Goal: Task Accomplishment & Management: Manage account settings

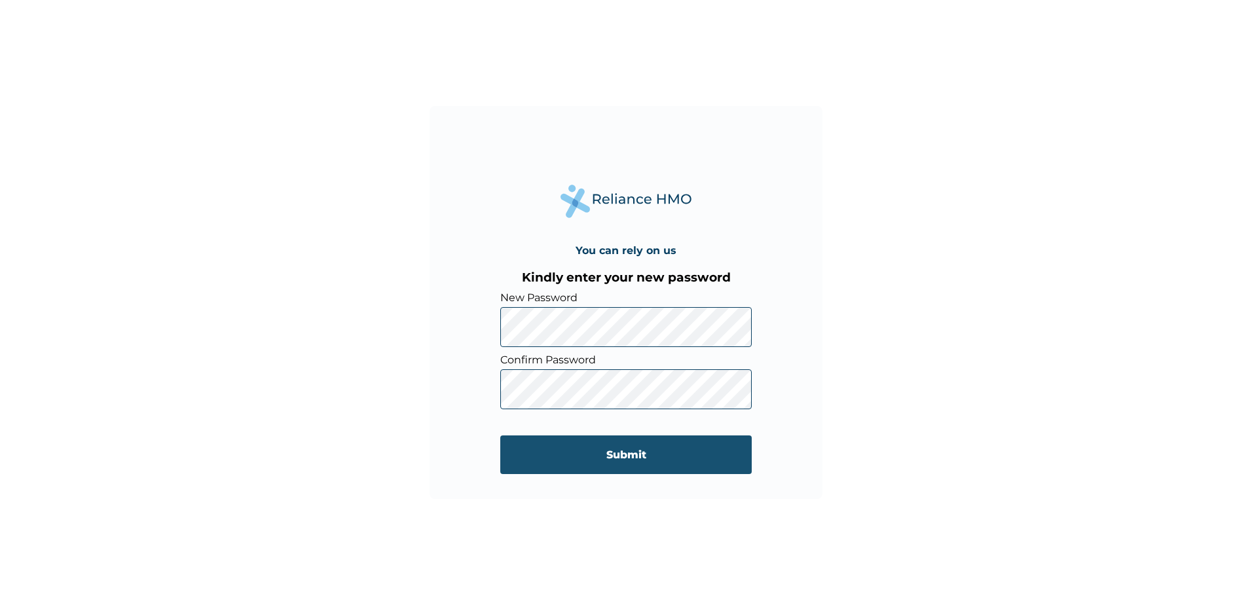
click at [748, 451] on input "Submit" at bounding box center [625, 454] width 251 height 39
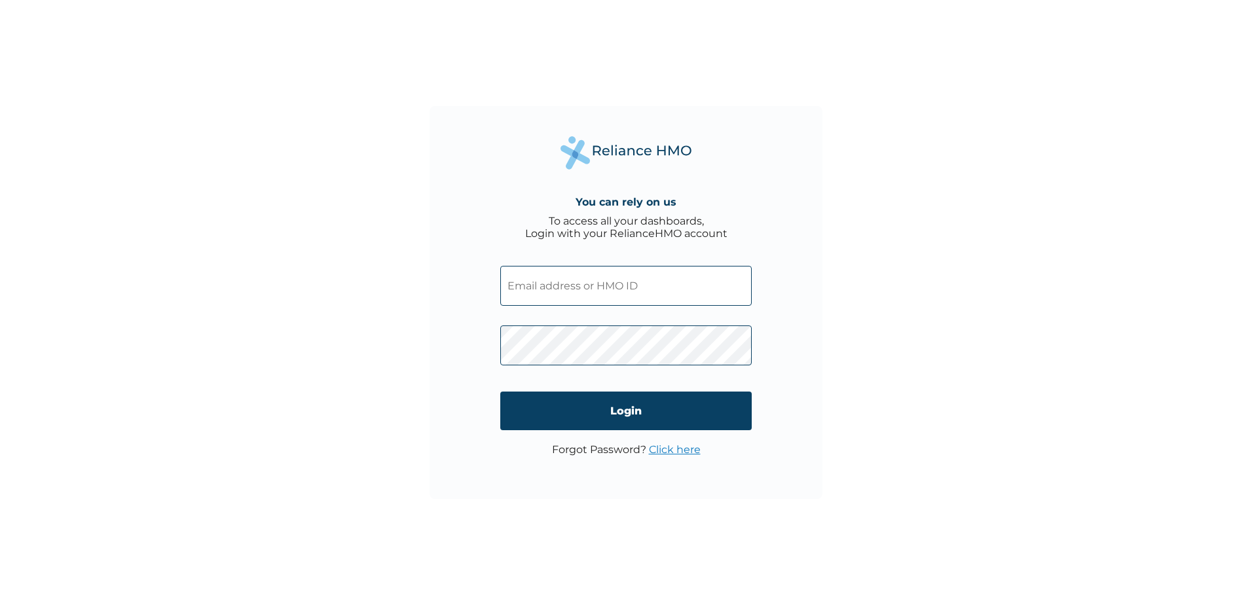
click at [666, 293] on input "text" at bounding box center [625, 286] width 251 height 40
type input "@"
click at [666, 293] on input "text" at bounding box center [625, 286] width 251 height 40
click at [562, 287] on input "ENP/1439?A" at bounding box center [625, 286] width 251 height 40
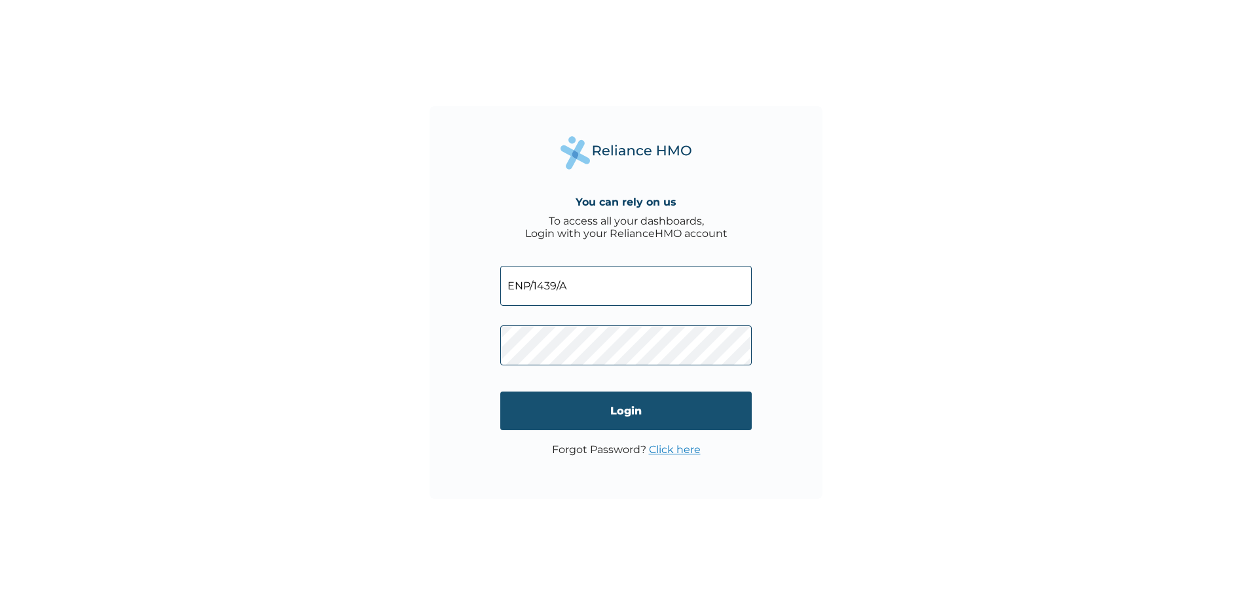
type input "ENP/1439/A"
click at [596, 404] on input "Login" at bounding box center [625, 411] width 251 height 39
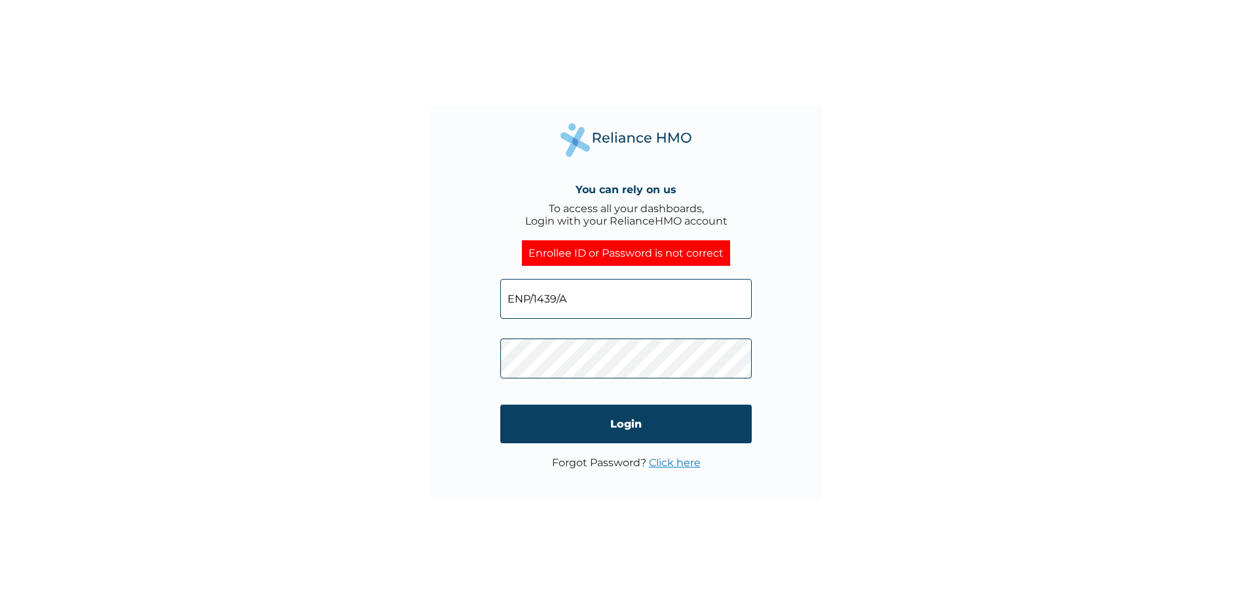
click at [533, 299] on input "ENP/1439/A" at bounding box center [625, 299] width 251 height 40
type input "ENP/11439/A"
click at [590, 417] on input "Login" at bounding box center [625, 424] width 251 height 39
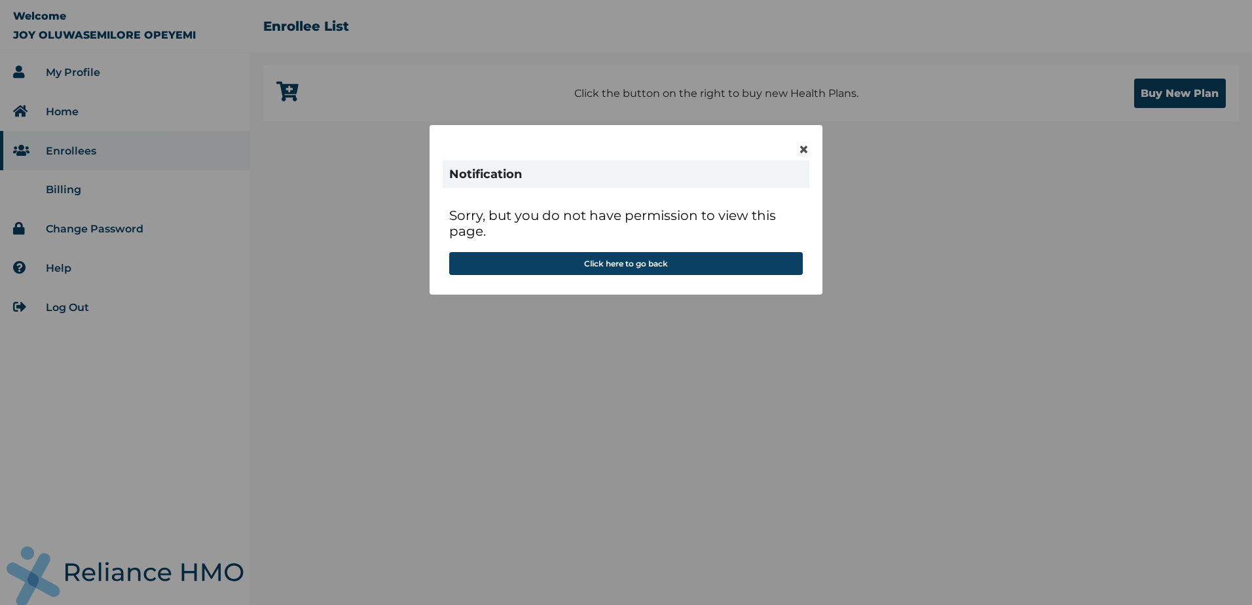
click at [798, 150] on div "× Notification Sorry, but you do not have permission to view this page. Click h…" at bounding box center [626, 210] width 393 height 170
click at [809, 146] on div "× Notification Sorry, but you do not have permission to view this page. Click h…" at bounding box center [626, 210] width 393 height 170
click at [803, 149] on span "×" at bounding box center [803, 149] width 11 height 22
click at [802, 147] on span "×" at bounding box center [803, 149] width 11 height 22
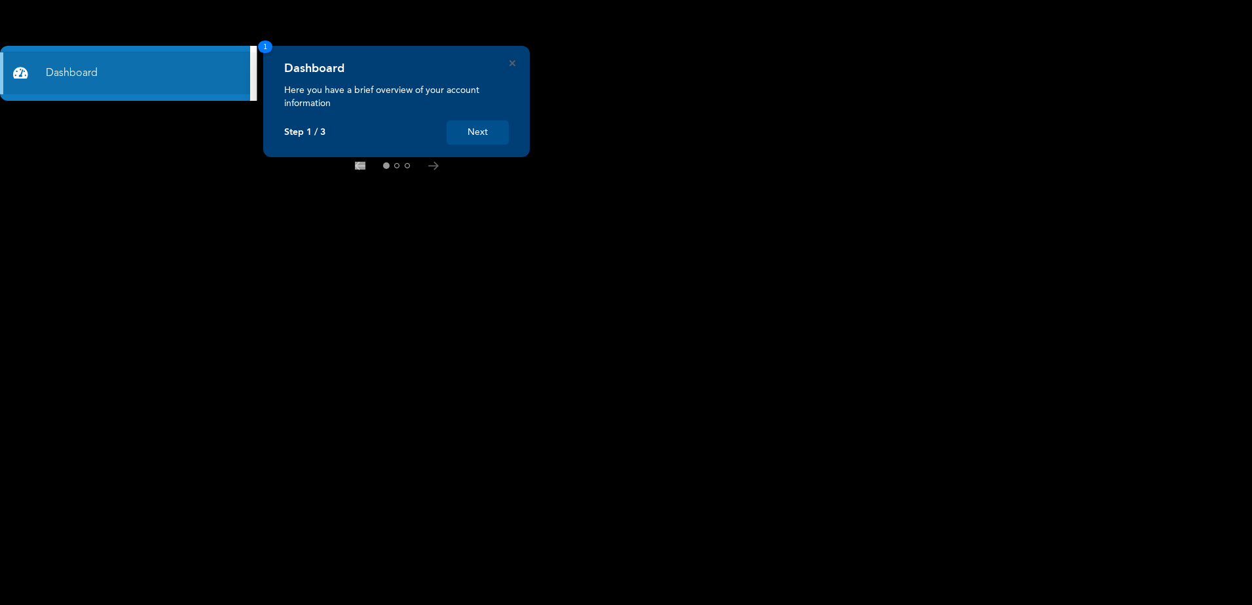
click at [478, 138] on button "Next" at bounding box center [478, 132] width 62 height 24
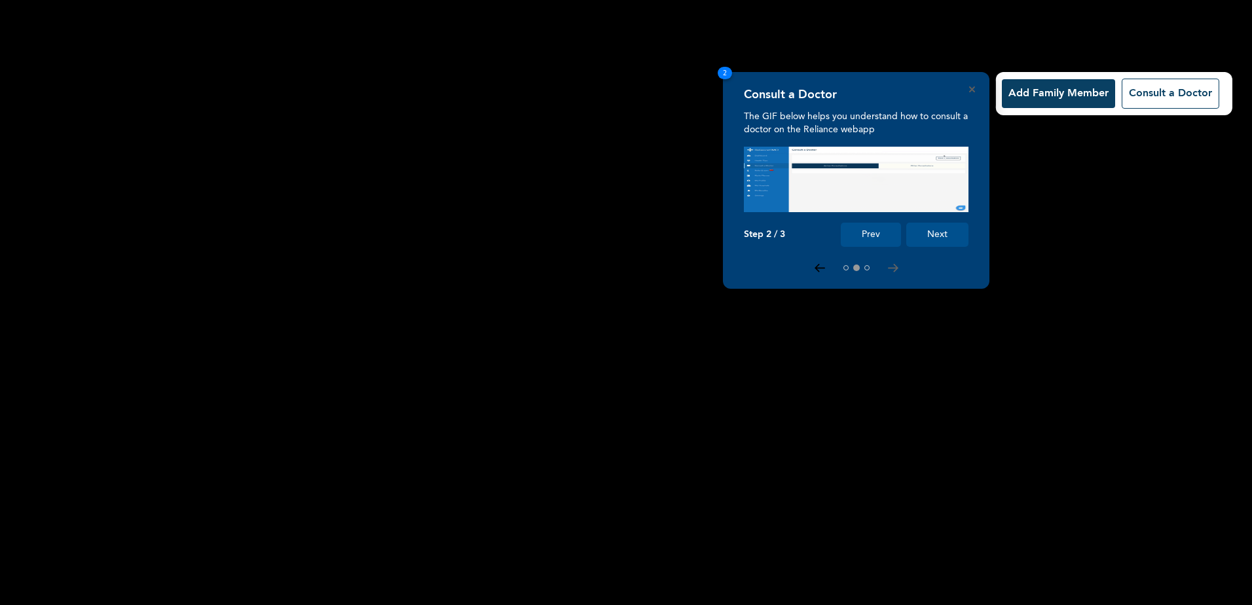
click at [820, 268] on icon at bounding box center [819, 268] width 9 height 7
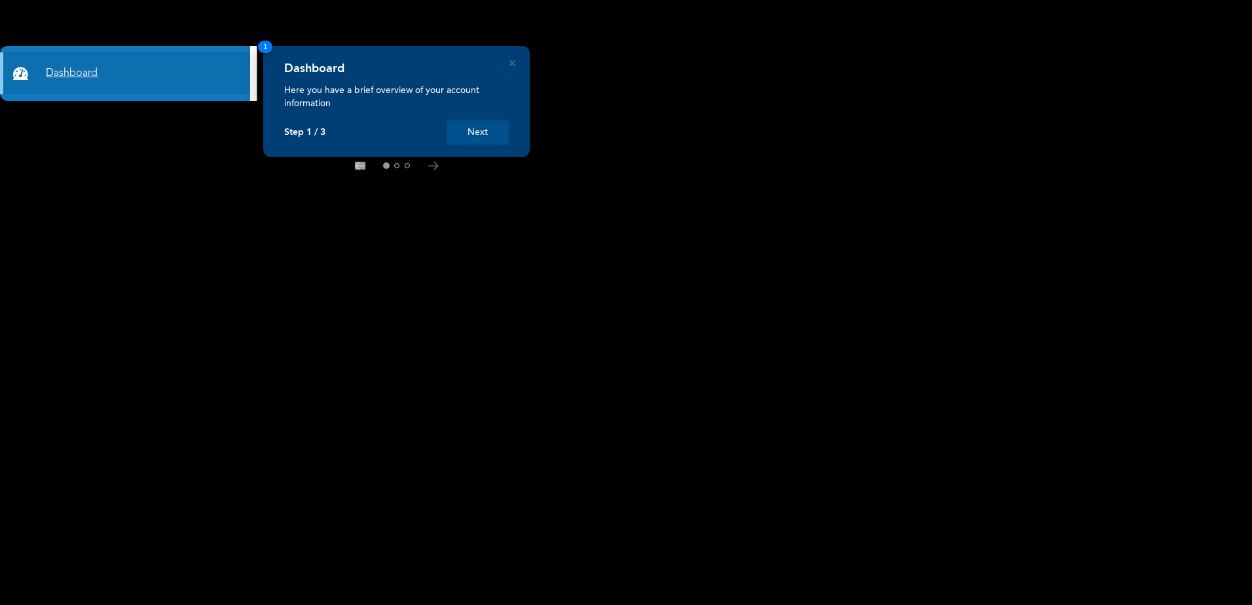
click at [143, 64] on link "Dashboard" at bounding box center [125, 73] width 250 height 42
click at [267, 46] on span "1" at bounding box center [265, 47] width 14 height 12
